Goal: Information Seeking & Learning: Find specific fact

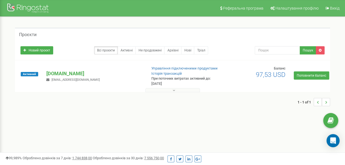
click at [180, 89] on button at bounding box center [172, 90] width 55 height 4
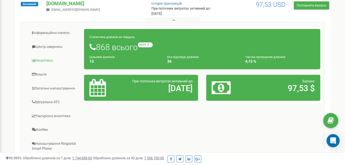
scroll to position [82, 0]
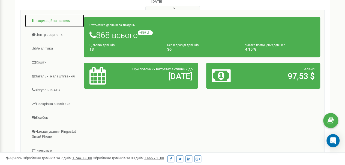
click at [56, 17] on link "Інформаційна панель" at bounding box center [54, 20] width 59 height 13
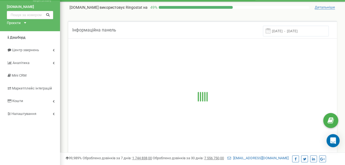
scroll to position [27, 0]
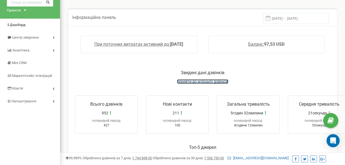
click at [199, 80] on span "перейти до журналу дзвінків" at bounding box center [202, 81] width 51 height 4
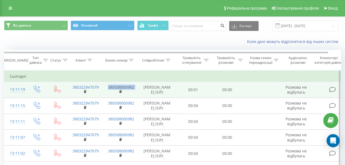
drag, startPoint x: 141, startPoint y: 86, endPoint x: 107, endPoint y: 86, distance: 33.6
click at [107, 86] on tr "13:11:19 380322947079 380508000982 Сайкевич Роман (SIP) 00:01 00:00 Розмова не …" at bounding box center [178, 90] width 349 height 16
copy td "380508000982"
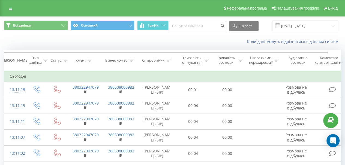
click at [162, 40] on div "Коли дані можуть відрізнятися вiд інших систем" at bounding box center [237, 41] width 215 height 5
click at [5, 43] on div "Коли дані можуть відрізнятися вiд інших систем" at bounding box center [172, 41] width 345 height 13
